Goal: Information Seeking & Learning: Learn about a topic

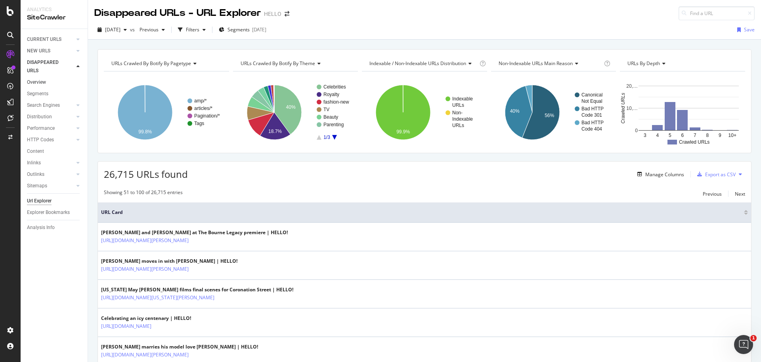
click at [46, 79] on link "Overview" at bounding box center [54, 82] width 55 height 8
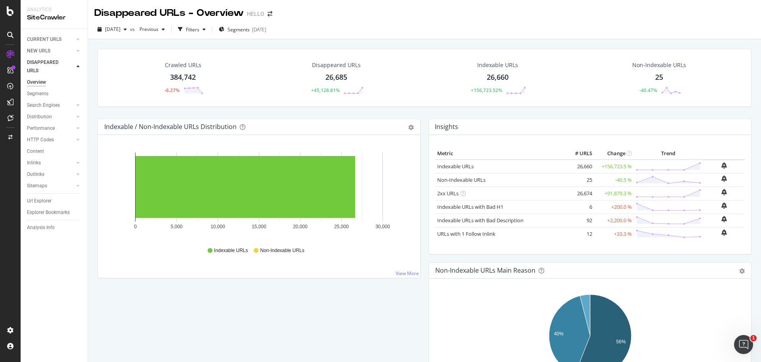
click at [507, 75] on div "26,660" at bounding box center [498, 77] width 22 height 10
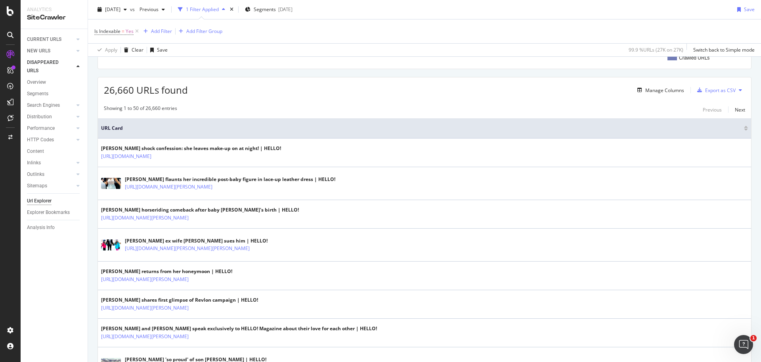
scroll to position [127, 0]
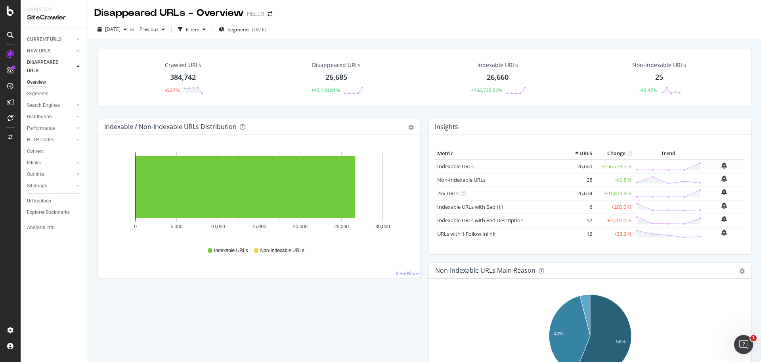
click at [669, 84] on div "Non-Indexable URLs 25 -40.47%" at bounding box center [659, 77] width 70 height 41
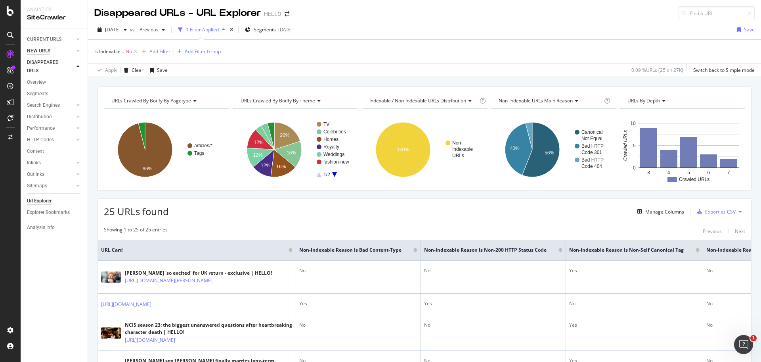
click at [34, 48] on div "NEW URLS" at bounding box center [38, 51] width 23 height 8
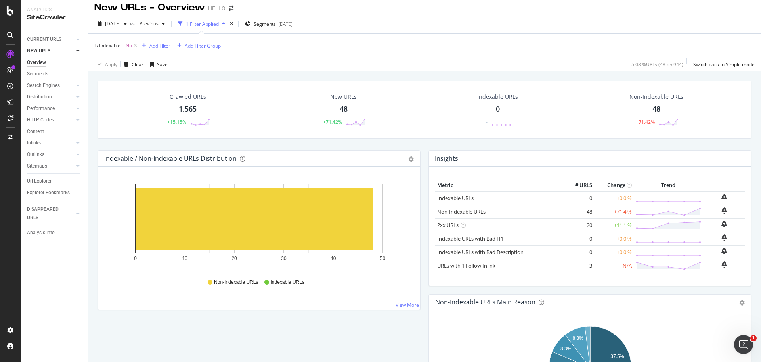
scroll to position [7, 0]
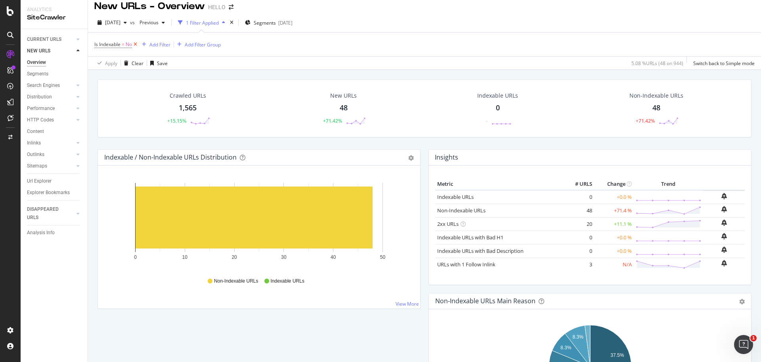
click at [135, 43] on icon at bounding box center [135, 44] width 7 height 8
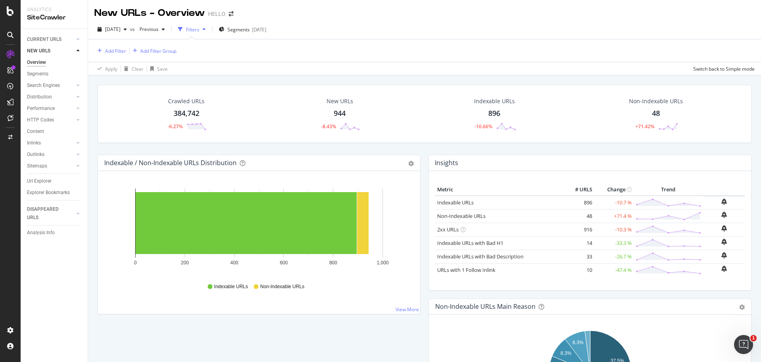
click at [661, 114] on div "Non-Indexable URLs 48 +71.42%" at bounding box center [656, 113] width 70 height 41
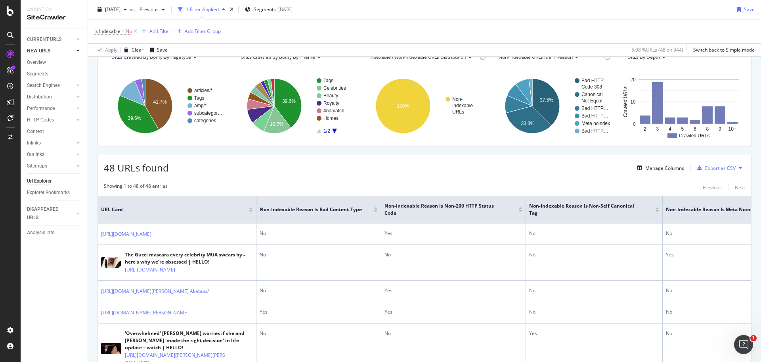
scroll to position [46, 0]
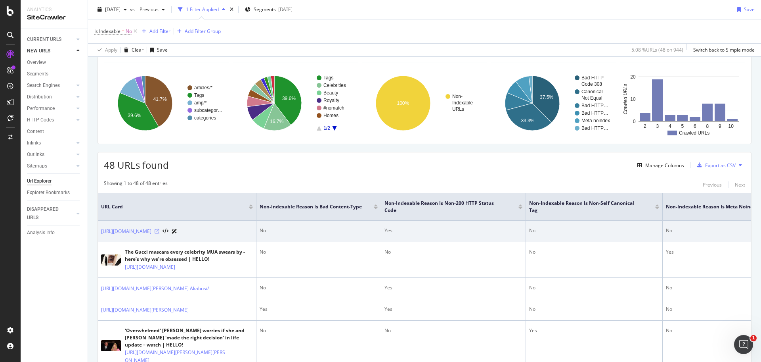
click at [159, 230] on icon at bounding box center [157, 231] width 5 height 5
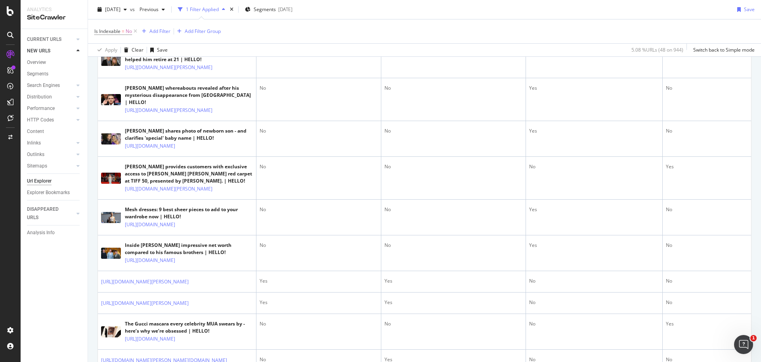
scroll to position [534, 0]
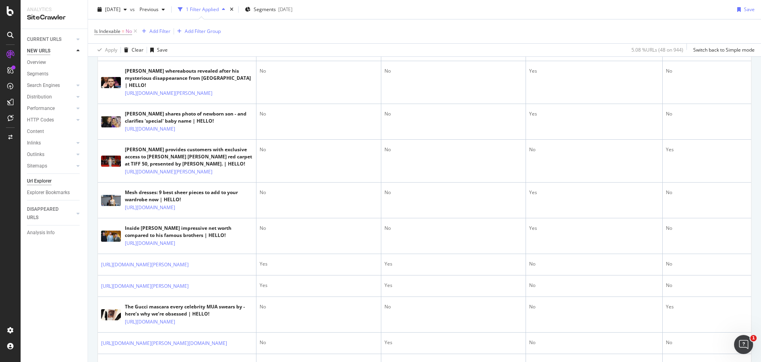
click at [44, 52] on div "NEW URLS" at bounding box center [38, 51] width 23 height 8
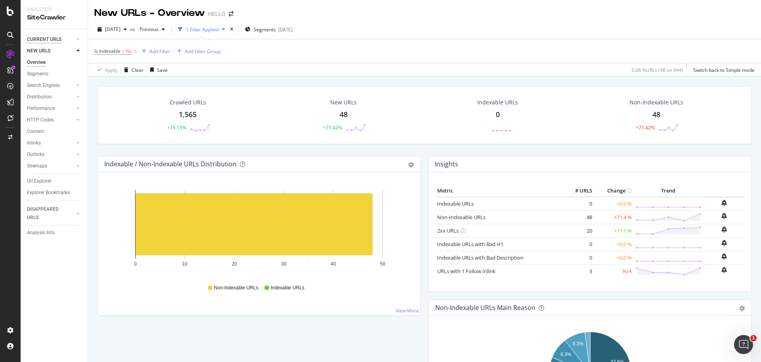
click at [60, 40] on div "CURRENT URLS" at bounding box center [44, 39] width 34 height 8
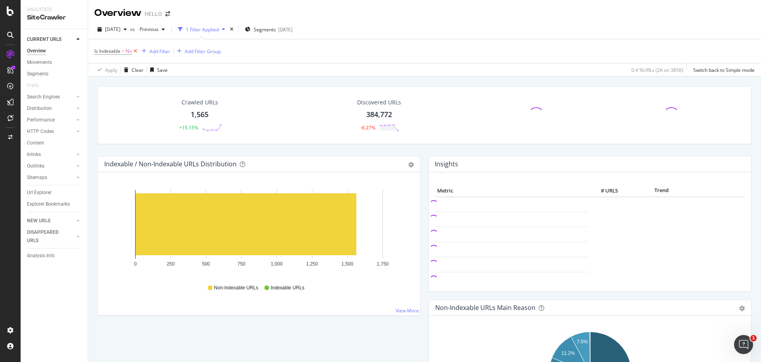
click at [138, 51] on icon at bounding box center [135, 51] width 7 height 8
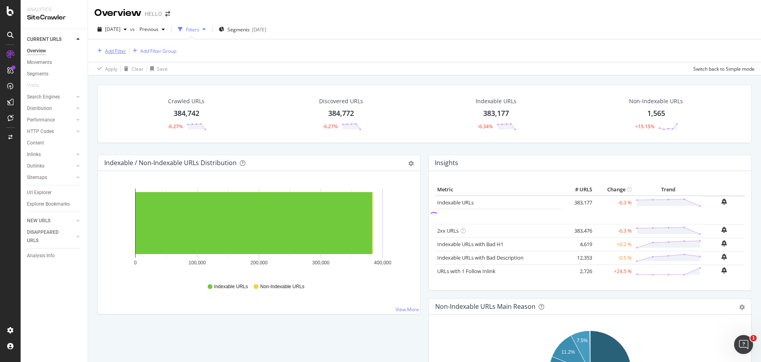
click at [117, 51] on div "Add Filter" at bounding box center [115, 51] width 21 height 7
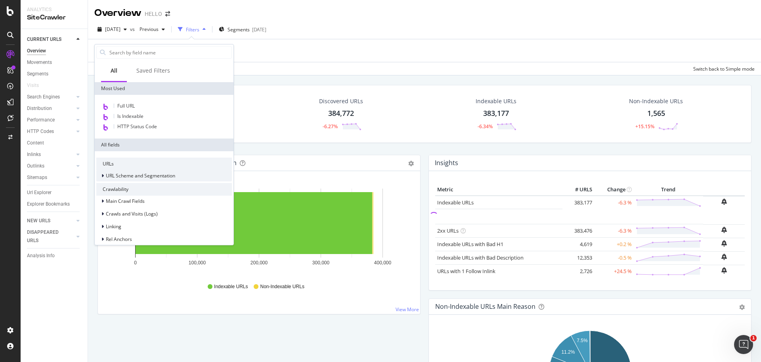
click at [104, 173] on div at bounding box center [103, 176] width 5 height 8
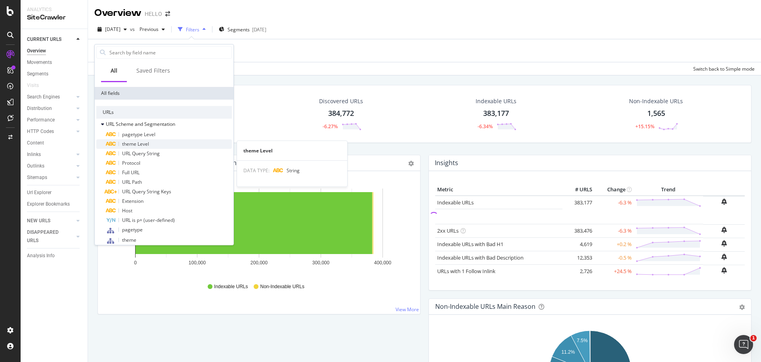
scroll to position [57, 0]
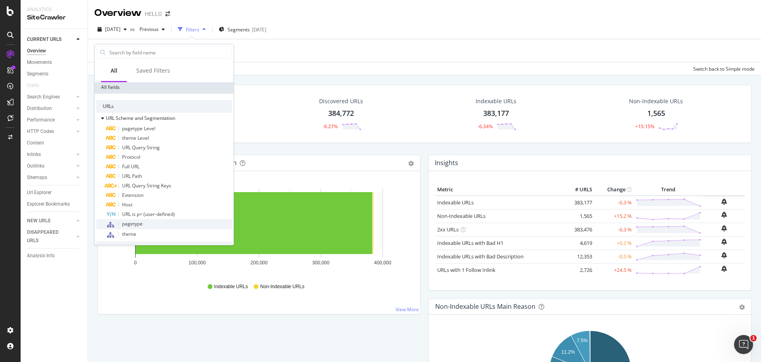
click at [131, 224] on span "pagetype" at bounding box center [132, 223] width 21 height 7
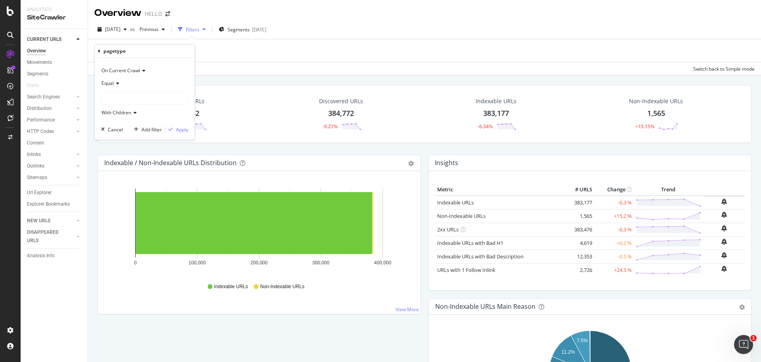
click at [138, 96] on div at bounding box center [144, 98] width 86 height 13
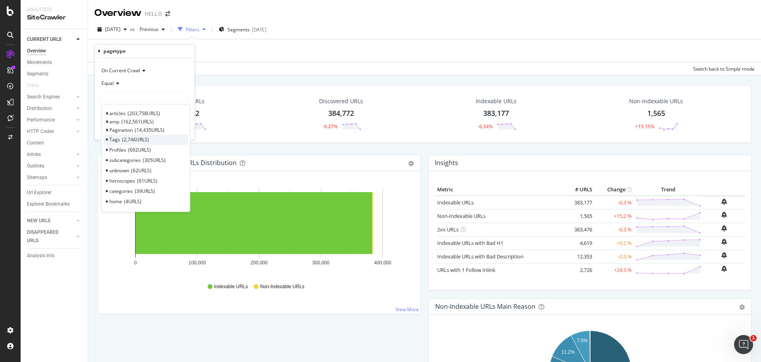
click at [117, 136] on span "Tags" at bounding box center [114, 139] width 11 height 7
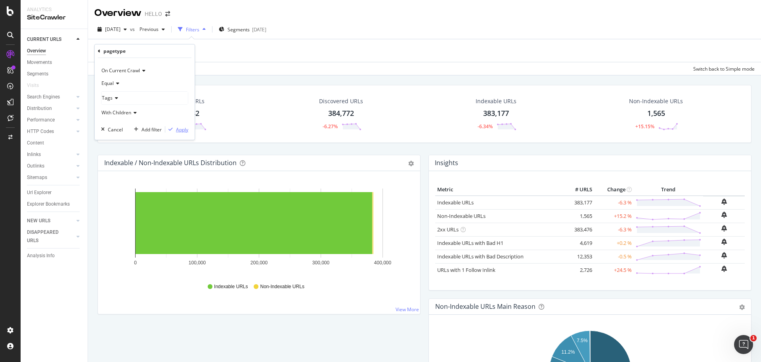
click at [177, 128] on div "Apply" at bounding box center [182, 129] width 12 height 7
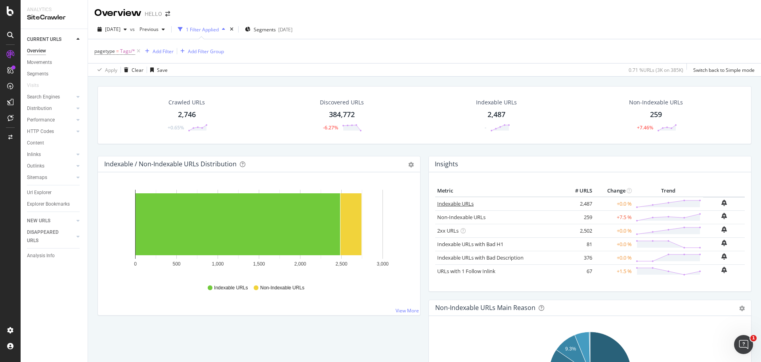
click at [463, 202] on link "Indexable URLs" at bounding box center [455, 203] width 36 height 7
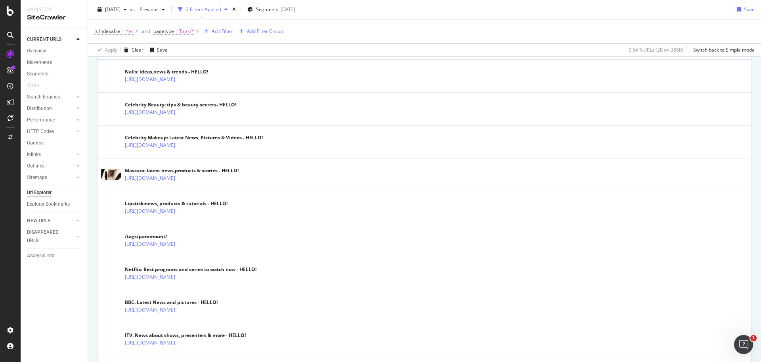
scroll to position [1257, 0]
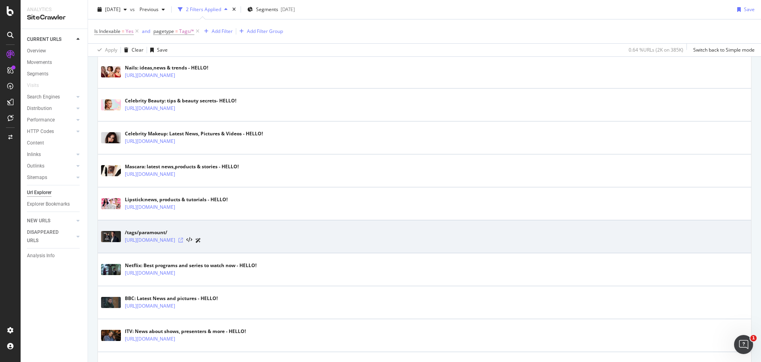
click at [183, 239] on icon at bounding box center [180, 239] width 5 height 5
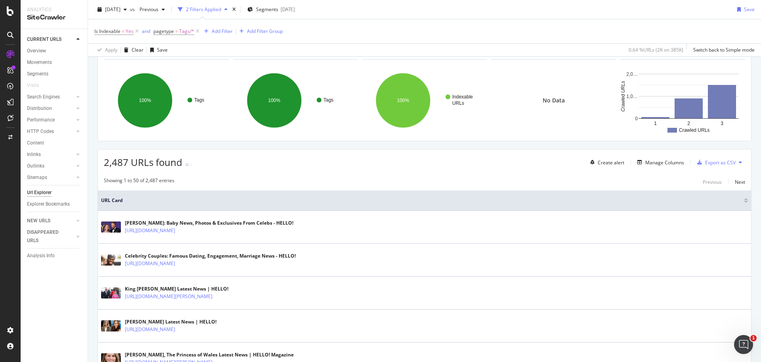
scroll to position [0, 0]
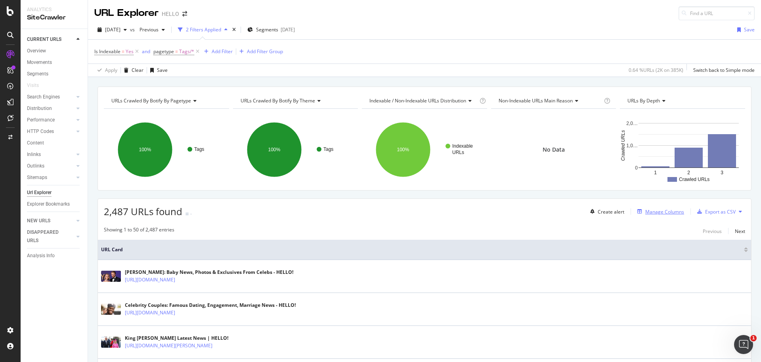
click at [651, 208] on div "Manage Columns" at bounding box center [664, 211] width 39 height 7
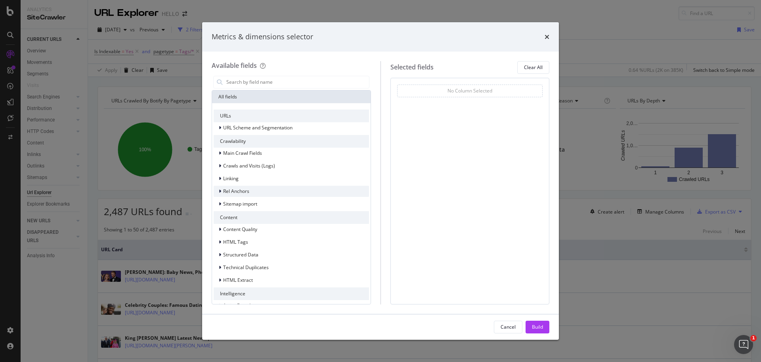
click at [220, 189] on icon "modal" at bounding box center [220, 191] width 2 height 5
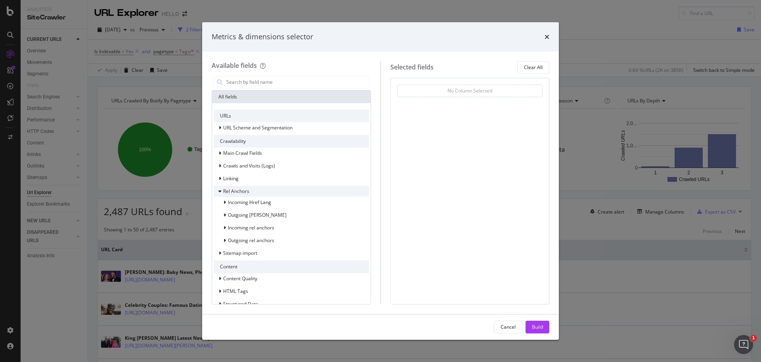
click at [220, 189] on icon "modal" at bounding box center [219, 191] width 3 height 5
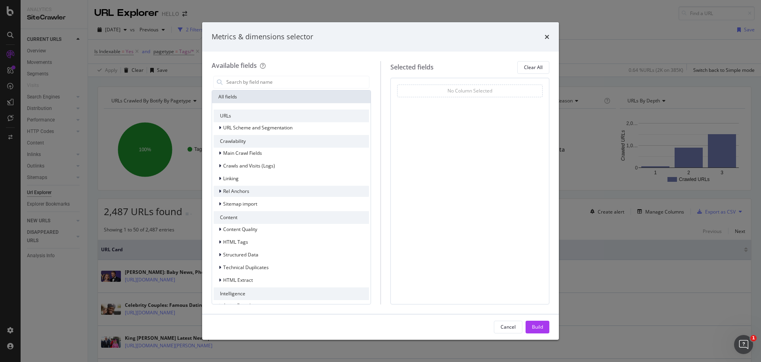
scroll to position [13, 0]
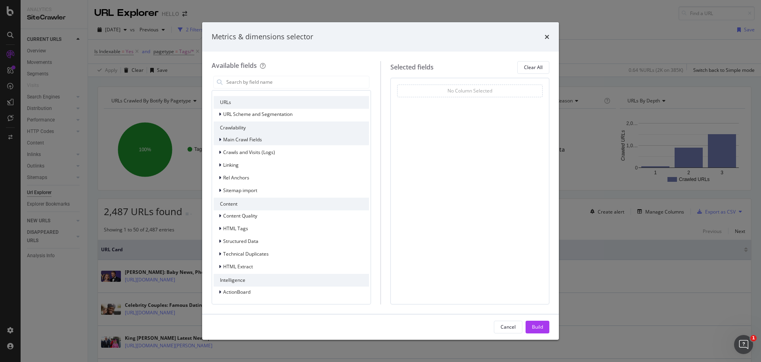
click at [219, 140] on icon "modal" at bounding box center [220, 139] width 2 height 5
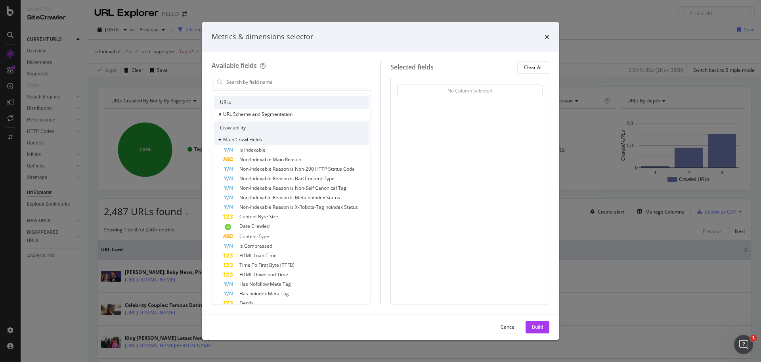
click at [219, 140] on icon "modal" at bounding box center [219, 139] width 3 height 5
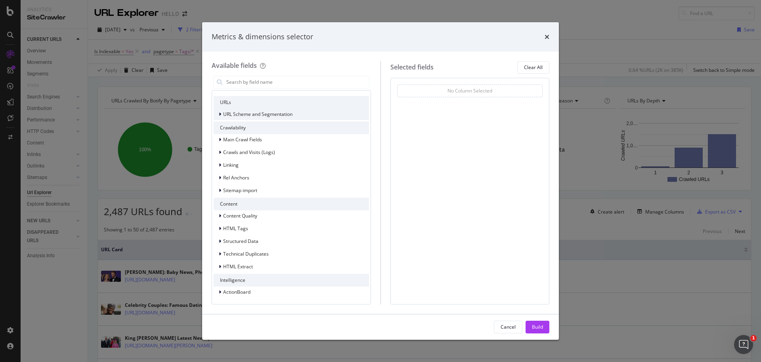
click at [220, 115] on icon "modal" at bounding box center [220, 114] width 2 height 5
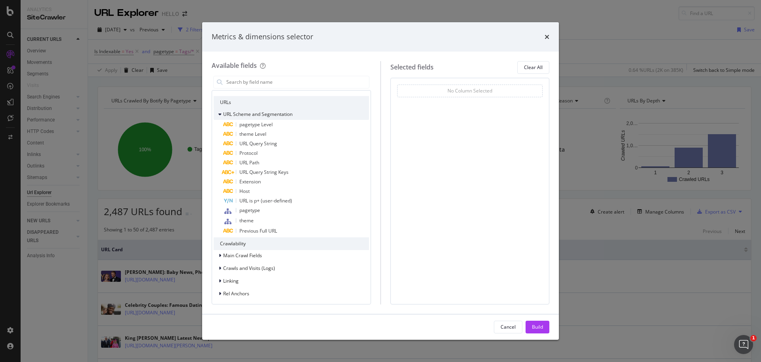
click at [220, 115] on icon "modal" at bounding box center [219, 114] width 3 height 5
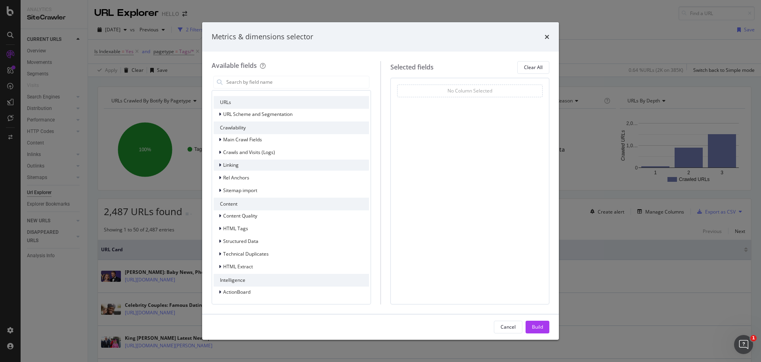
click at [220, 167] on div "modal" at bounding box center [220, 165] width 5 height 8
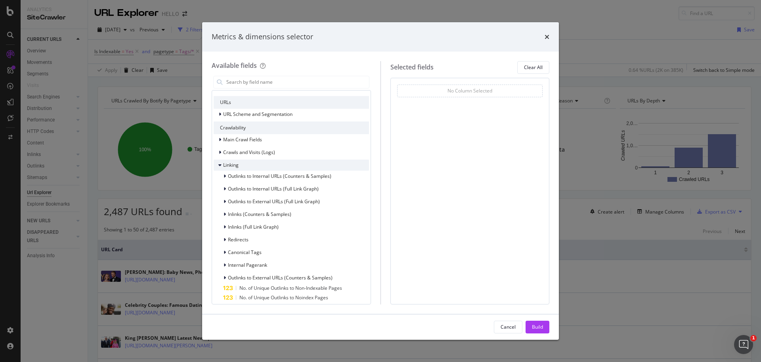
click at [220, 167] on div "modal" at bounding box center [220, 165] width 5 height 8
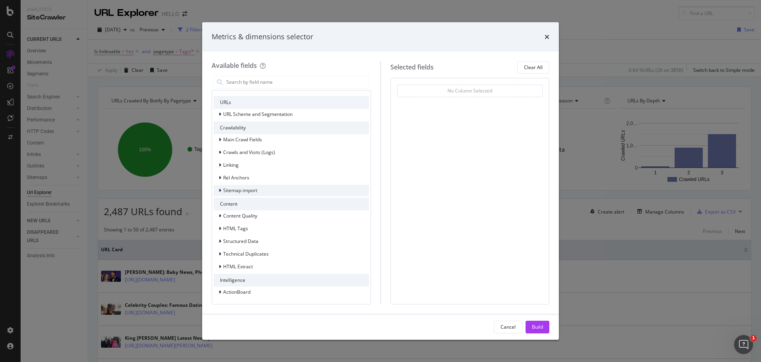
scroll to position [9, 0]
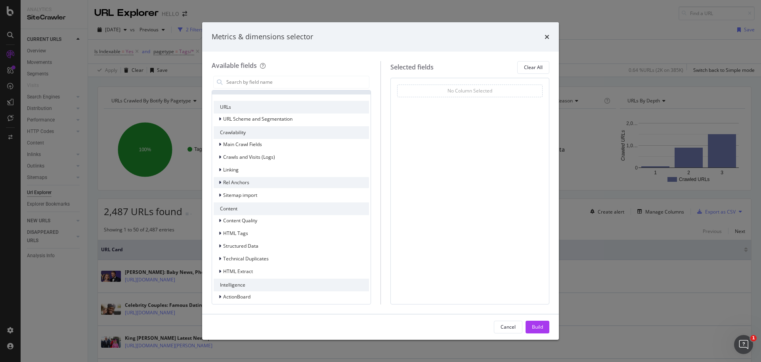
click at [222, 182] on div "modal" at bounding box center [220, 182] width 5 height 8
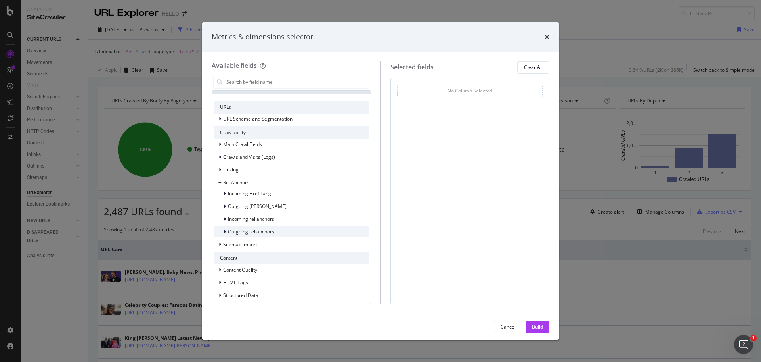
click at [223, 230] on div "modal" at bounding box center [225, 232] width 5 height 8
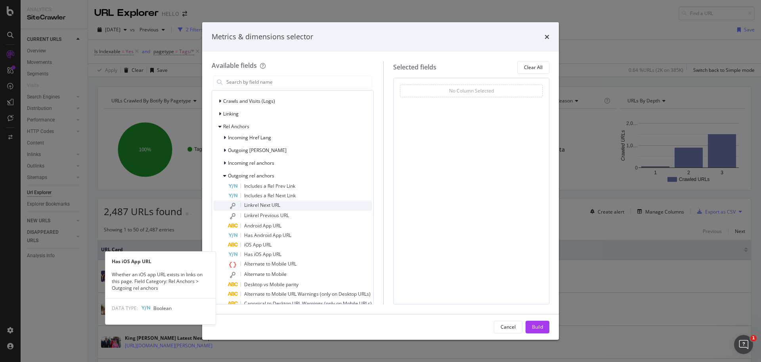
scroll to position [63, 0]
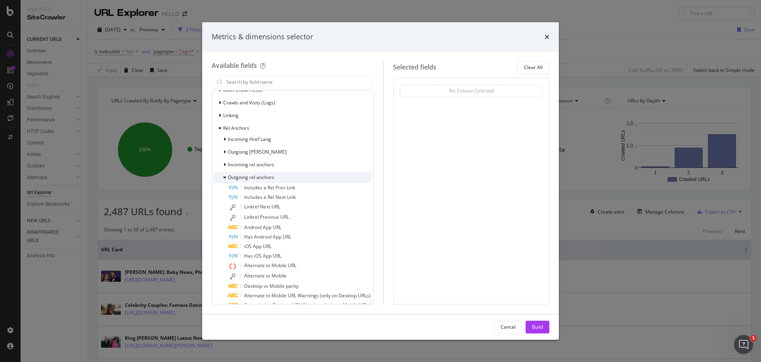
click at [226, 177] on div "modal" at bounding box center [225, 177] width 5 height 8
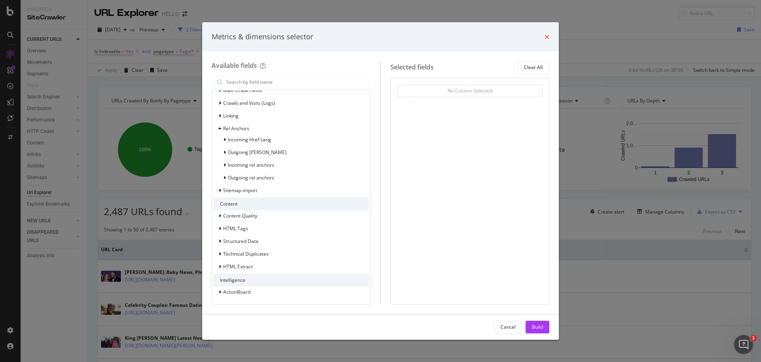
click at [546, 39] on icon "times" at bounding box center [547, 37] width 5 height 6
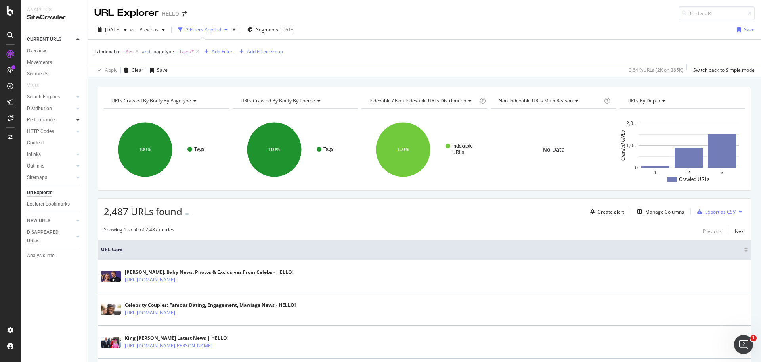
click at [77, 120] on icon at bounding box center [78, 119] width 3 height 5
click at [79, 108] on icon at bounding box center [78, 108] width 3 height 5
click at [79, 99] on div at bounding box center [78, 97] width 8 height 8
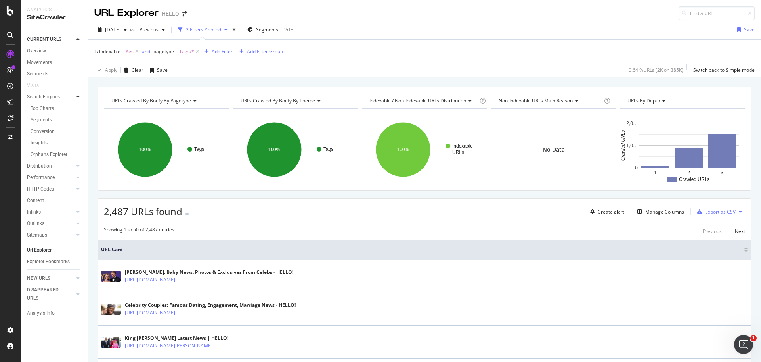
click at [79, 99] on div at bounding box center [78, 97] width 8 height 8
click at [78, 117] on icon at bounding box center [78, 119] width 3 height 5
click at [79, 116] on div at bounding box center [78, 120] width 8 height 8
click at [79, 119] on icon at bounding box center [78, 119] width 3 height 5
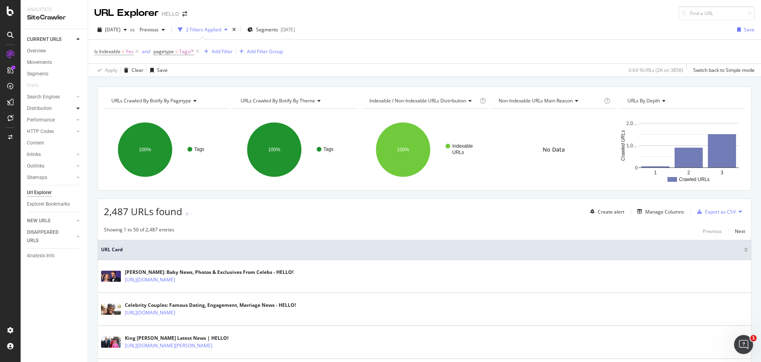
click at [79, 107] on icon at bounding box center [78, 108] width 3 height 5
click at [79, 109] on icon at bounding box center [78, 108] width 3 height 5
click at [80, 98] on div at bounding box center [78, 97] width 8 height 8
click at [80, 166] on div at bounding box center [78, 166] width 8 height 8
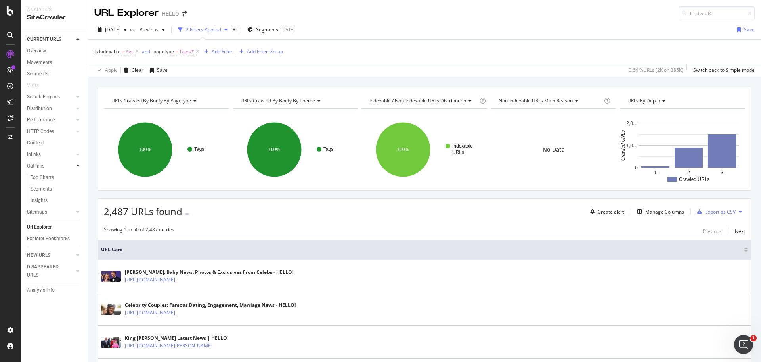
click at [80, 166] on div at bounding box center [78, 166] width 8 height 8
click at [80, 159] on div "Inlinks" at bounding box center [57, 154] width 61 height 11
click at [80, 155] on div at bounding box center [78, 154] width 8 height 8
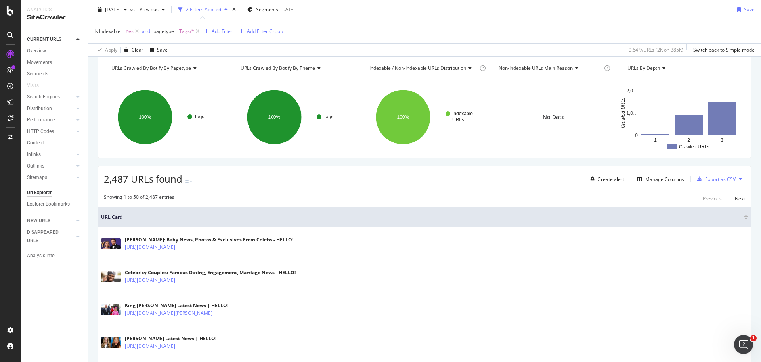
scroll to position [36, 0]
